Goal: Find specific page/section: Find specific page/section

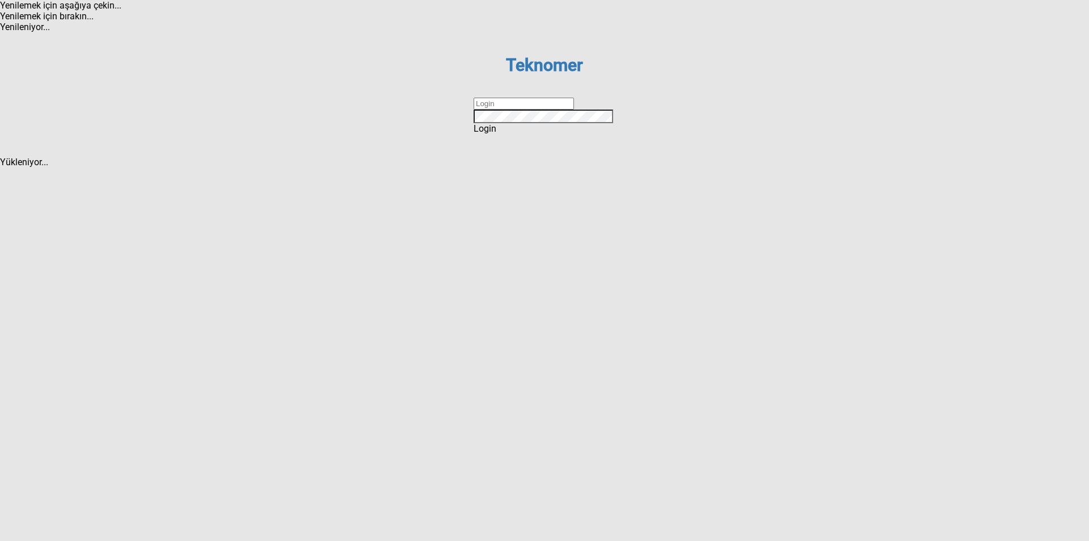
click at [514, 109] on input "text" at bounding box center [524, 104] width 100 height 12
type input "ihsankoc"
click at [560, 134] on dx-button "Login" at bounding box center [545, 128] width 142 height 11
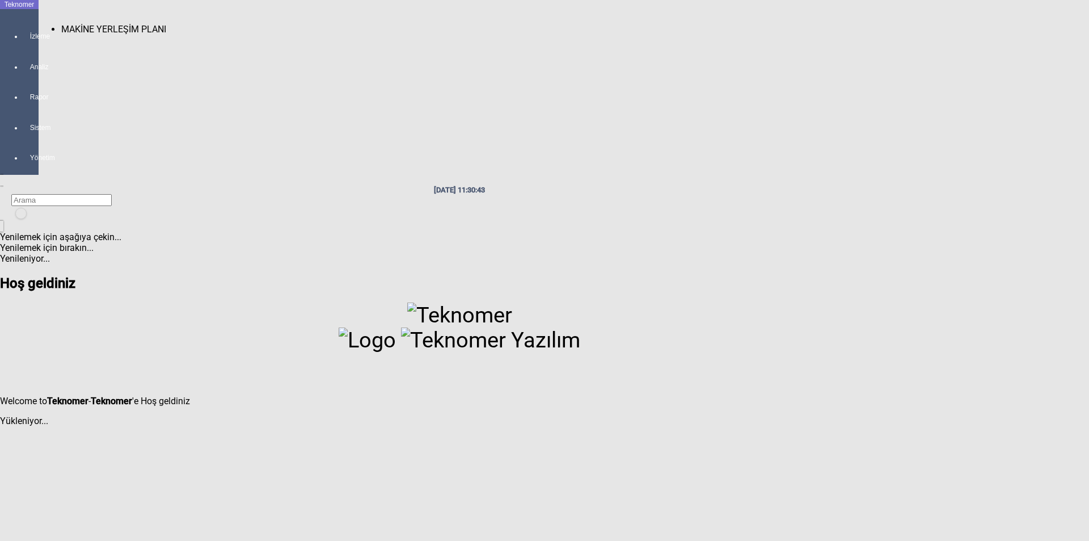
click at [61, 24] on span "MAKİNE YERLEŞİM PLANI" at bounding box center [113, 29] width 105 height 11
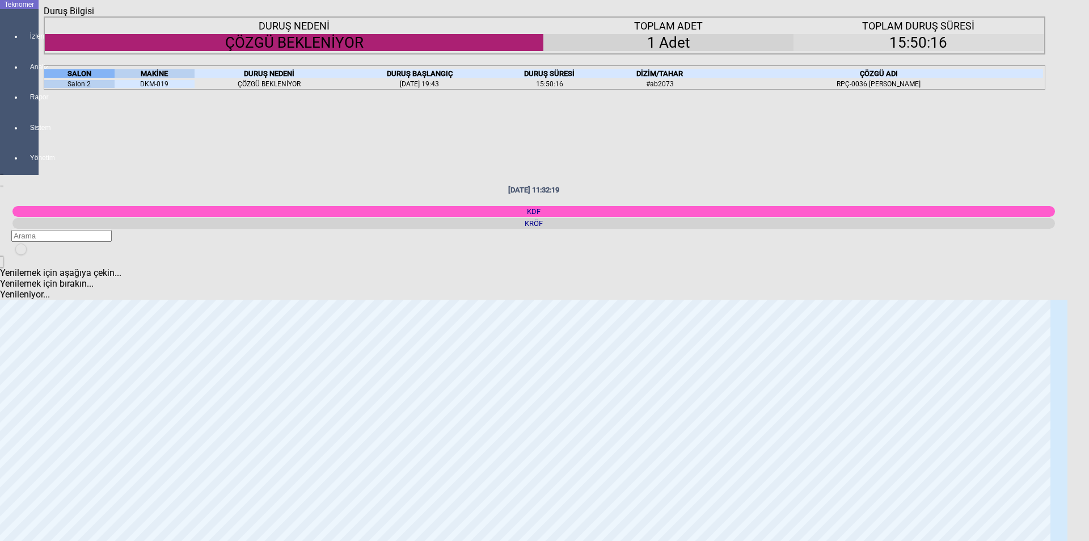
click at [1029, 16] on div "Kapat" at bounding box center [545, 16] width 1002 height 0
